Goal: Transaction & Acquisition: Purchase product/service

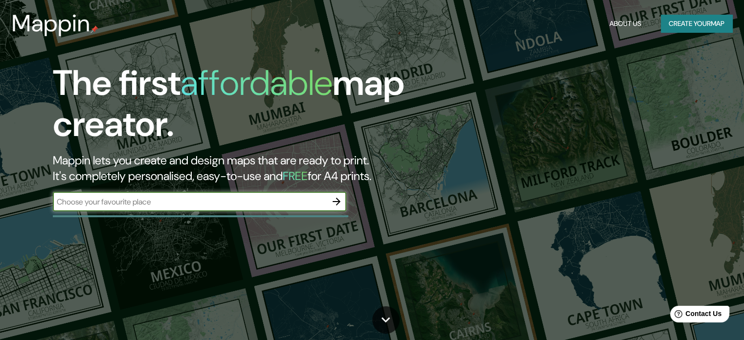
click at [215, 198] on input "text" at bounding box center [190, 201] width 274 height 11
type input "bogota [GEOGRAPHIC_DATA] [PERSON_NAME] del parque"
click at [334, 203] on icon "button" at bounding box center [337, 202] width 12 height 12
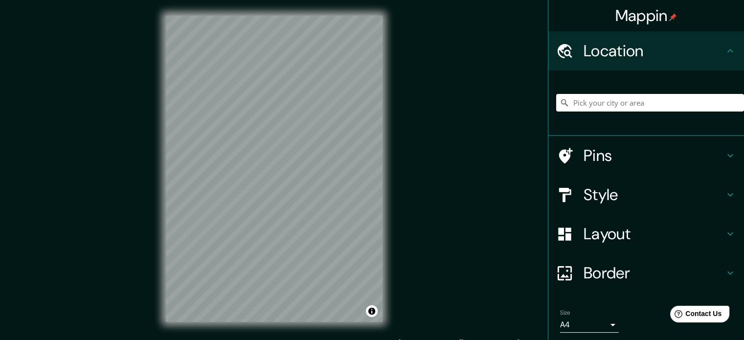
click at [626, 106] on input "Pick your city or area" at bounding box center [650, 103] width 188 height 18
click at [666, 95] on input "[GEOGRAPHIC_DATA], [GEOGRAPHIC_DATA]" at bounding box center [650, 103] width 188 height 18
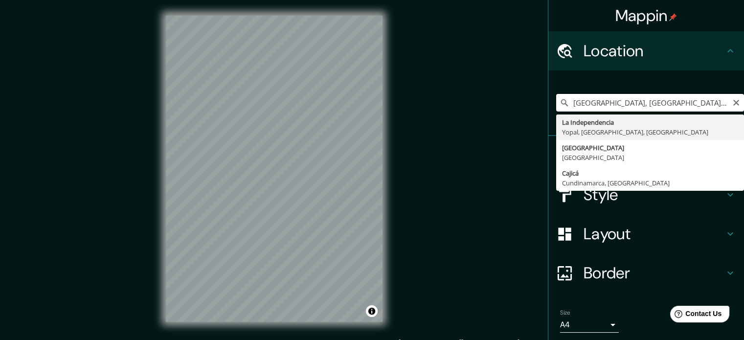
scroll to position [0, 4]
type input "La Independencia, [GEOGRAPHIC_DATA], [GEOGRAPHIC_DATA], [GEOGRAPHIC_DATA]"
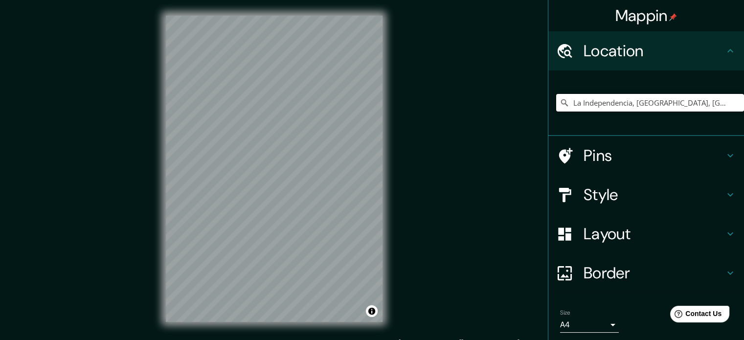
click at [718, 103] on input "La Independencia, [GEOGRAPHIC_DATA], [GEOGRAPHIC_DATA], [GEOGRAPHIC_DATA]" at bounding box center [650, 103] width 188 height 18
drag, startPoint x: 719, startPoint y: 104, endPoint x: 563, endPoint y: 120, distance: 156.4
click at [563, 120] on div "La Independencia, [GEOGRAPHIC_DATA], [GEOGRAPHIC_DATA], [GEOGRAPHIC_DATA] La In…" at bounding box center [650, 102] width 188 height 49
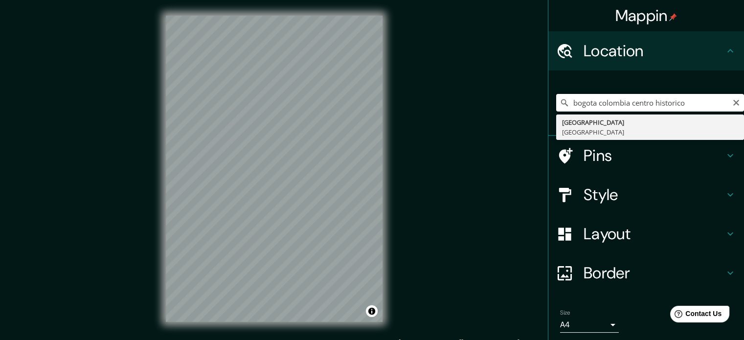
type input "[GEOGRAPHIC_DATA], [GEOGRAPHIC_DATA]"
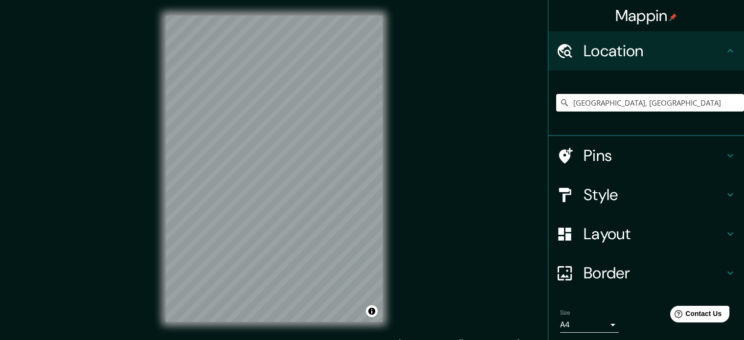
click at [724, 191] on icon at bounding box center [730, 195] width 12 height 12
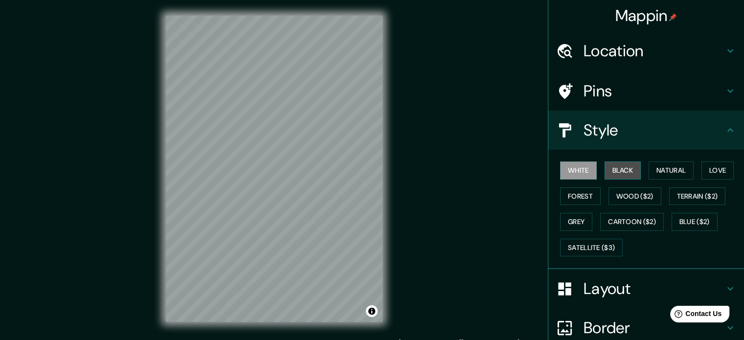
click at [621, 169] on button "Black" at bounding box center [623, 170] width 37 height 18
click at [584, 169] on button "White" at bounding box center [578, 170] width 37 height 18
click at [608, 168] on button "Black" at bounding box center [623, 170] width 37 height 18
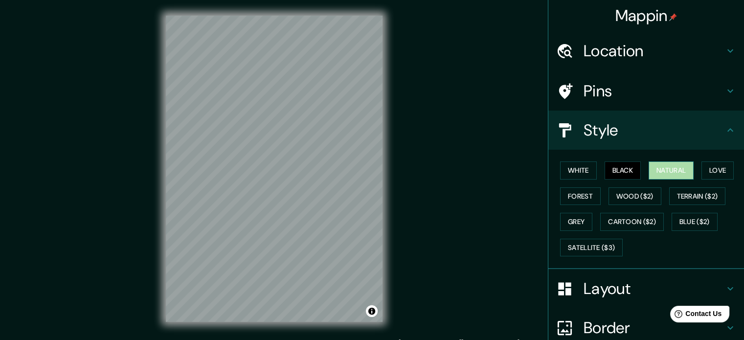
click at [656, 166] on button "Natural" at bounding box center [671, 170] width 45 height 18
click at [706, 174] on button "Love" at bounding box center [717, 170] width 32 height 18
click at [672, 172] on button "Natural" at bounding box center [671, 170] width 45 height 18
click at [560, 194] on button "Forest" at bounding box center [580, 196] width 41 height 18
click at [605, 169] on button "Black" at bounding box center [623, 170] width 37 height 18
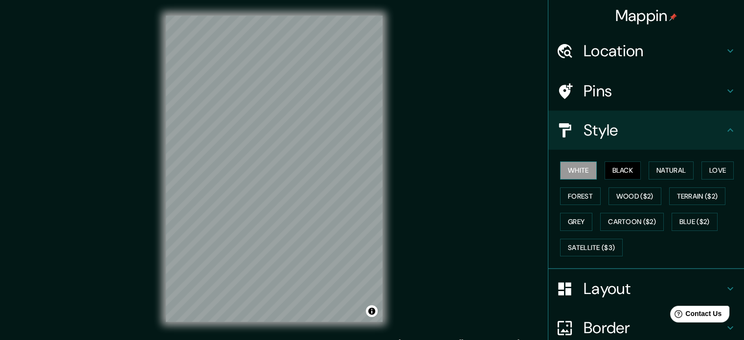
click at [569, 172] on button "White" at bounding box center [578, 170] width 37 height 18
click at [616, 168] on button "Black" at bounding box center [623, 170] width 37 height 18
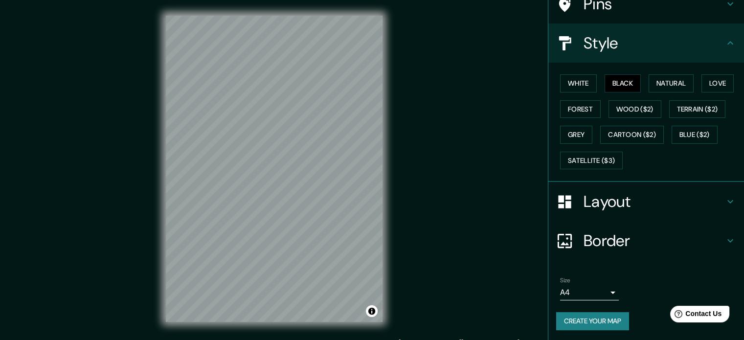
click at [672, 203] on h4 "Layout" at bounding box center [654, 202] width 141 height 20
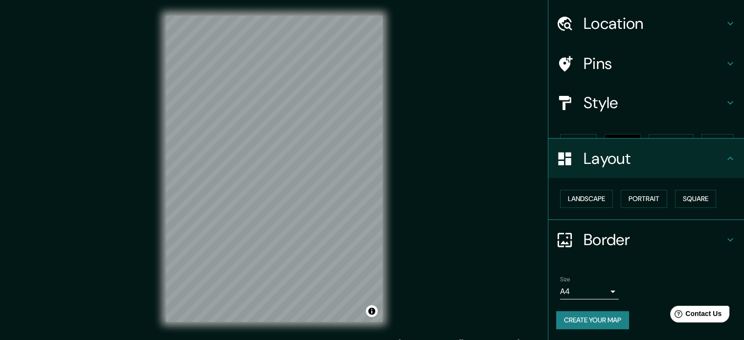
scroll to position [11, 0]
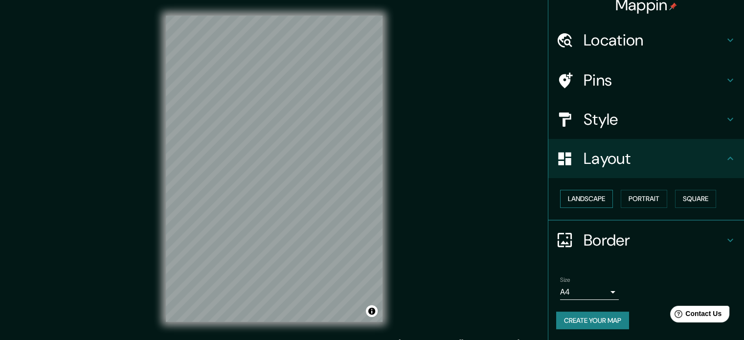
click at [589, 195] on button "Landscape" at bounding box center [586, 199] width 53 height 18
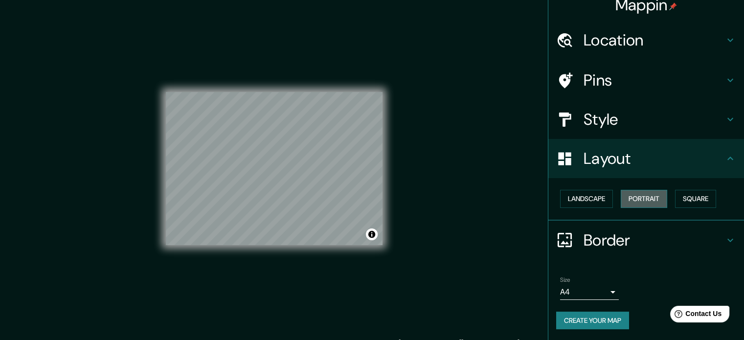
click at [631, 197] on button "Portrait" at bounding box center [644, 199] width 46 height 18
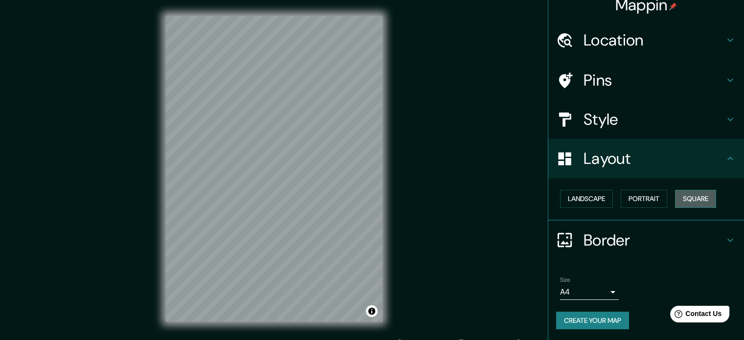
click at [685, 198] on button "Square" at bounding box center [695, 199] width 41 height 18
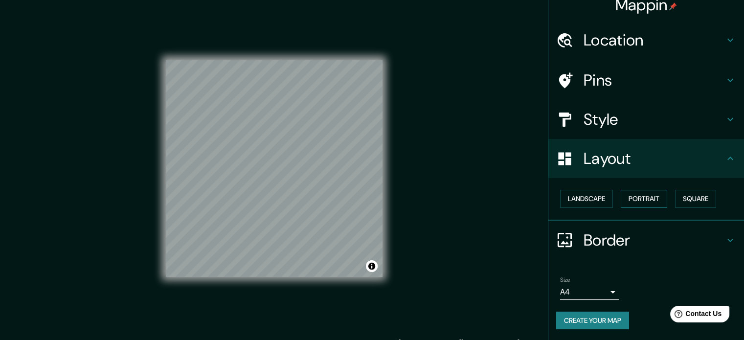
click at [633, 197] on button "Portrait" at bounding box center [644, 199] width 46 height 18
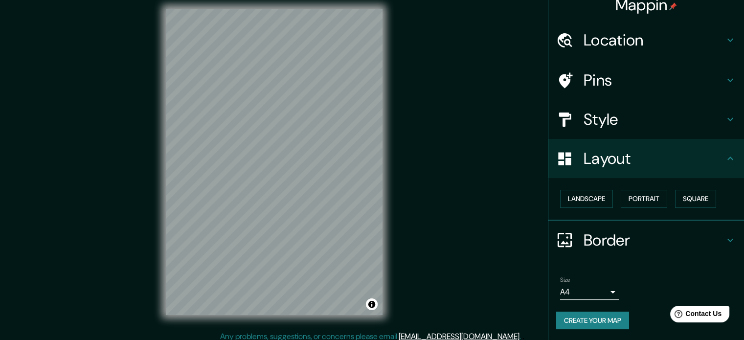
scroll to position [13, 0]
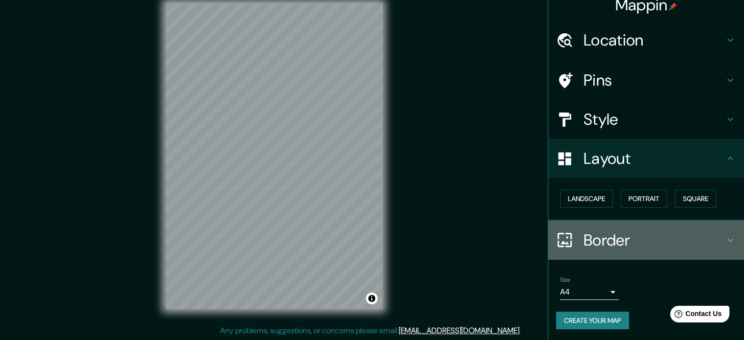
click at [660, 251] on div "Border" at bounding box center [646, 240] width 196 height 39
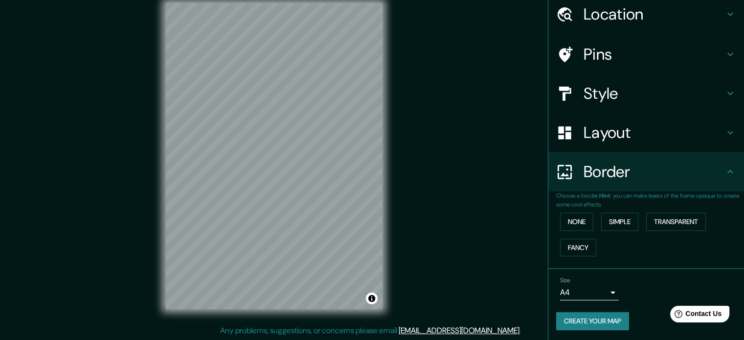
scroll to position [37, 0]
click at [578, 221] on button "None" at bounding box center [576, 221] width 33 height 18
click at [603, 218] on button "Simple" at bounding box center [619, 221] width 37 height 18
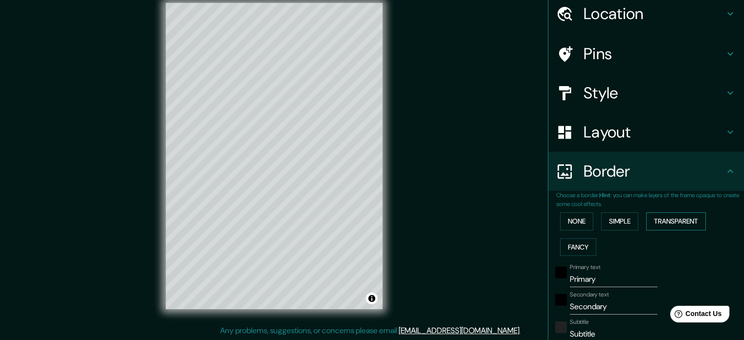
click at [669, 217] on button "Transparent" at bounding box center [676, 221] width 60 height 18
click at [582, 240] on button "Fancy" at bounding box center [578, 247] width 36 height 18
click at [568, 220] on button "None" at bounding box center [576, 221] width 33 height 18
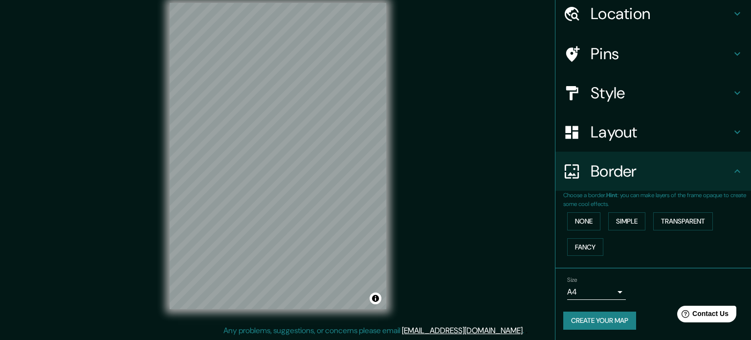
click at [610, 289] on body "Mappin Location [GEOGRAPHIC_DATA], [GEOGRAPHIC_DATA] [GEOGRAPHIC_DATA] [GEOGRAP…" at bounding box center [375, 157] width 751 height 340
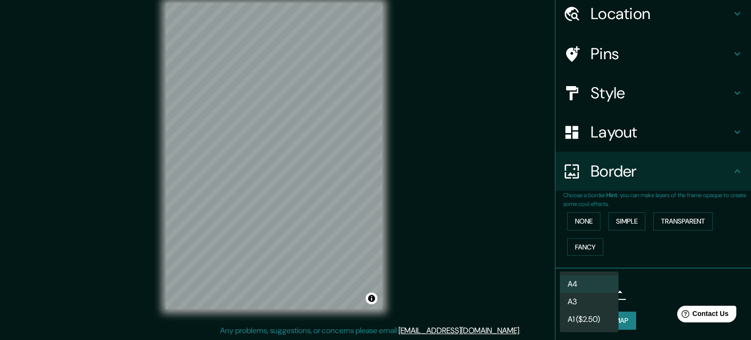
click at [611, 297] on li "A3" at bounding box center [589, 302] width 59 height 18
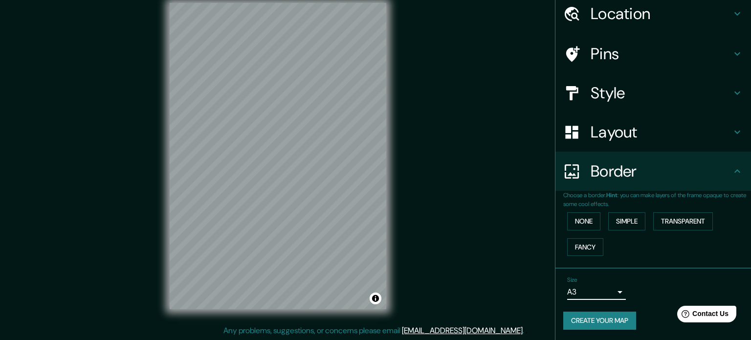
click at [606, 291] on body "Mappin Location [GEOGRAPHIC_DATA], [GEOGRAPHIC_DATA] [GEOGRAPHIC_DATA] [GEOGRAP…" at bounding box center [375, 157] width 751 height 340
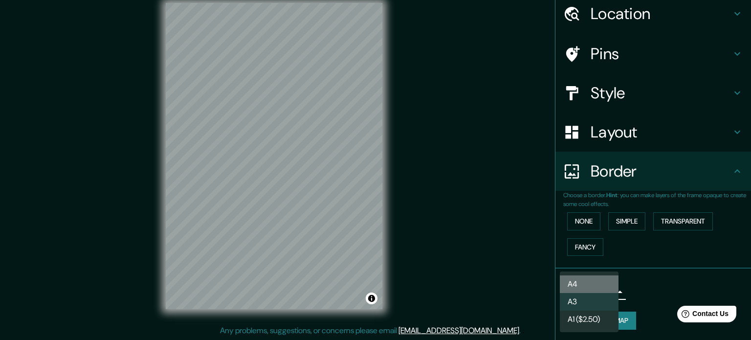
click at [606, 285] on li "A4" at bounding box center [589, 284] width 59 height 18
type input "single"
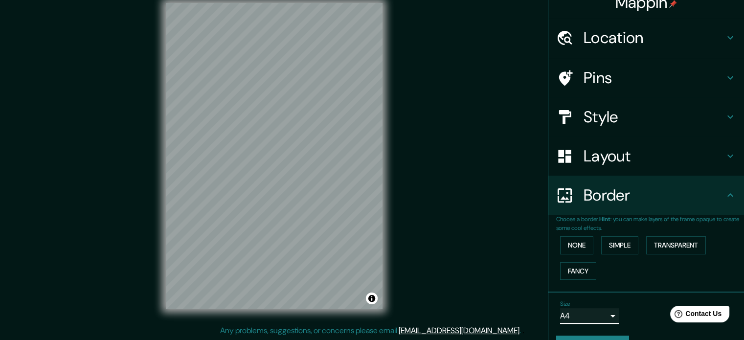
scroll to position [0, 0]
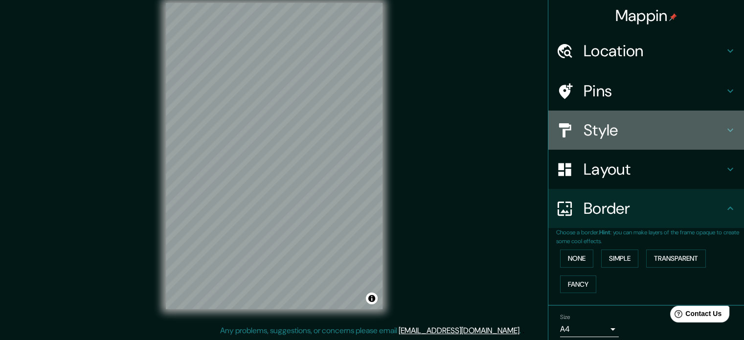
click at [726, 134] on icon at bounding box center [730, 130] width 12 height 12
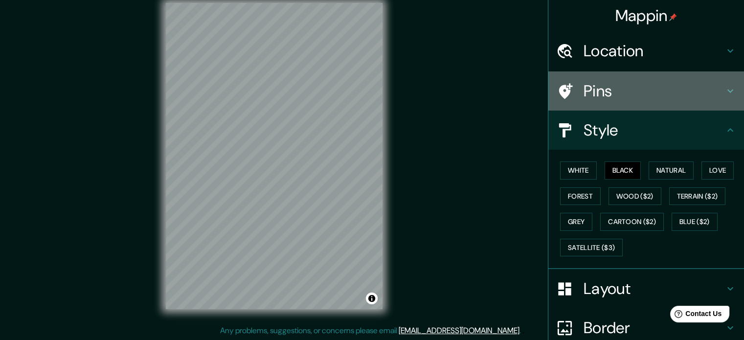
click at [724, 96] on icon at bounding box center [730, 91] width 12 height 12
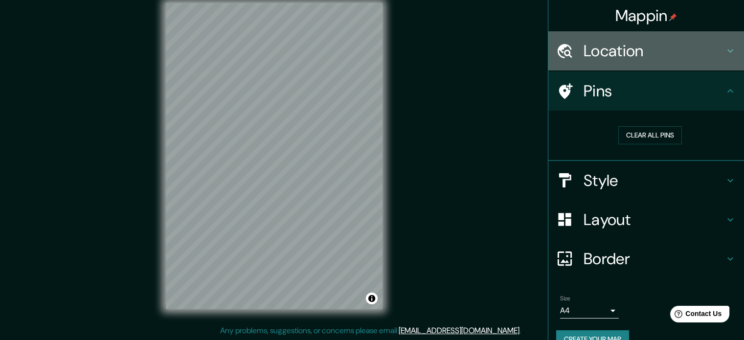
click at [713, 56] on h4 "Location" at bounding box center [654, 51] width 141 height 20
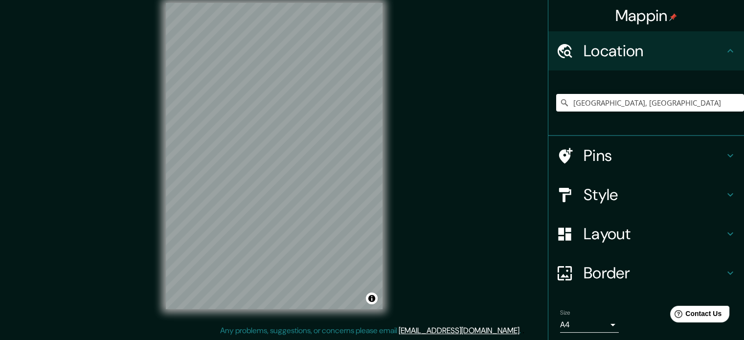
click at [713, 56] on h4 "Location" at bounding box center [654, 51] width 141 height 20
click at [724, 156] on icon at bounding box center [730, 156] width 12 height 12
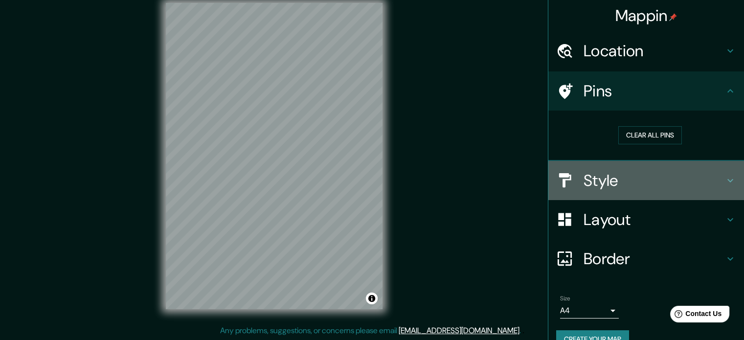
click at [650, 173] on h4 "Style" at bounding box center [654, 181] width 141 height 20
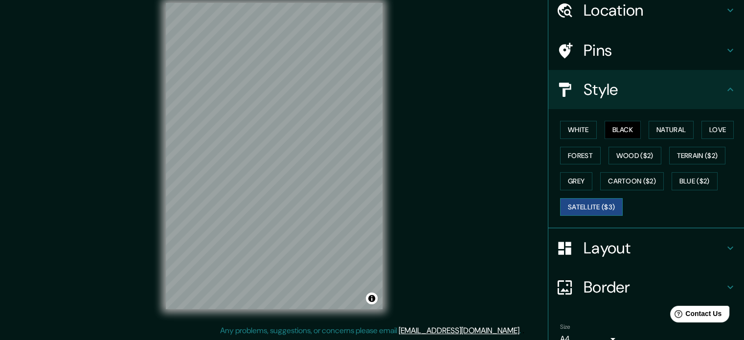
scroll to position [87, 0]
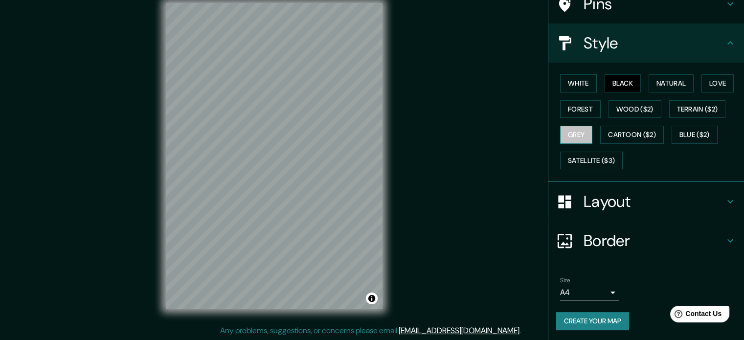
click at [582, 127] on button "Grey" at bounding box center [576, 135] width 32 height 18
click at [587, 111] on button "Forest" at bounding box center [580, 109] width 41 height 18
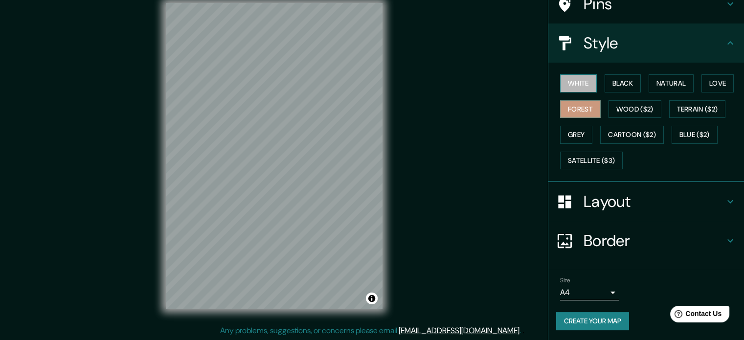
click at [587, 83] on button "White" at bounding box center [578, 83] width 37 height 18
click at [607, 80] on button "Black" at bounding box center [623, 83] width 37 height 18
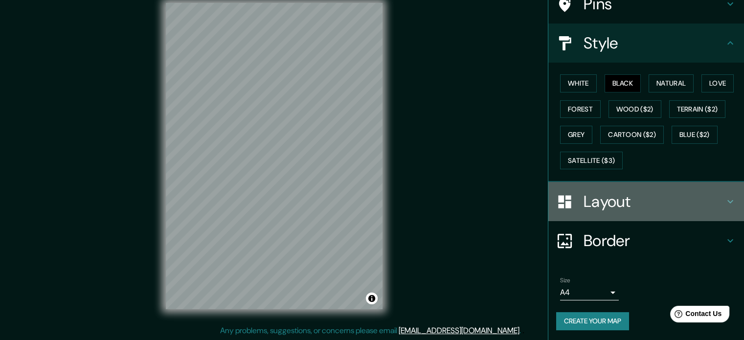
click at [670, 192] on h4 "Layout" at bounding box center [654, 202] width 141 height 20
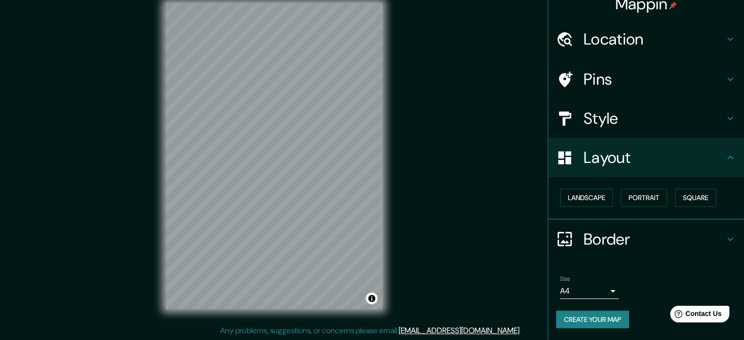
scroll to position [11, 0]
click at [678, 194] on button "Square" at bounding box center [695, 199] width 41 height 18
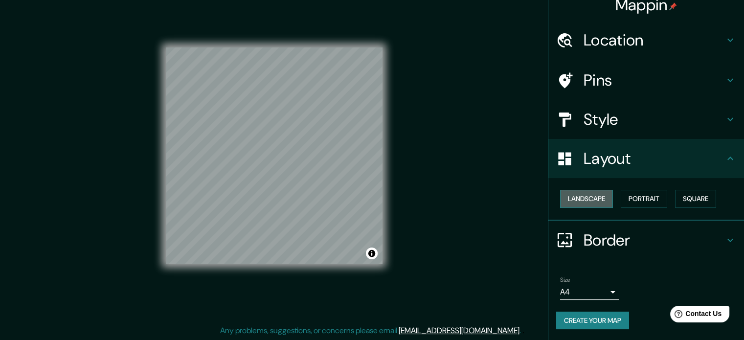
click at [581, 192] on button "Landscape" at bounding box center [586, 199] width 53 height 18
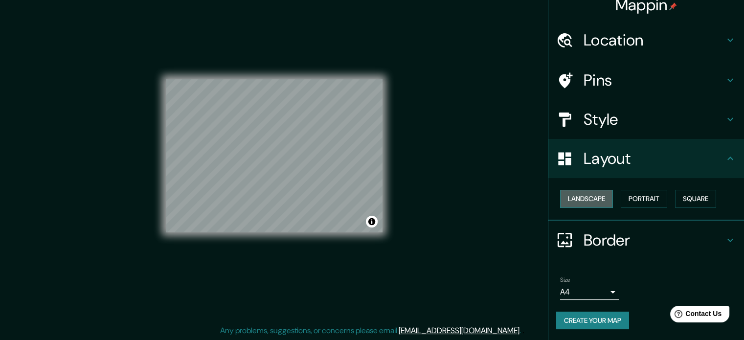
click at [605, 203] on button "Landscape" at bounding box center [586, 199] width 53 height 18
click at [640, 199] on button "Portrait" at bounding box center [644, 199] width 46 height 18
